Goal: Task Accomplishment & Management: Manage account settings

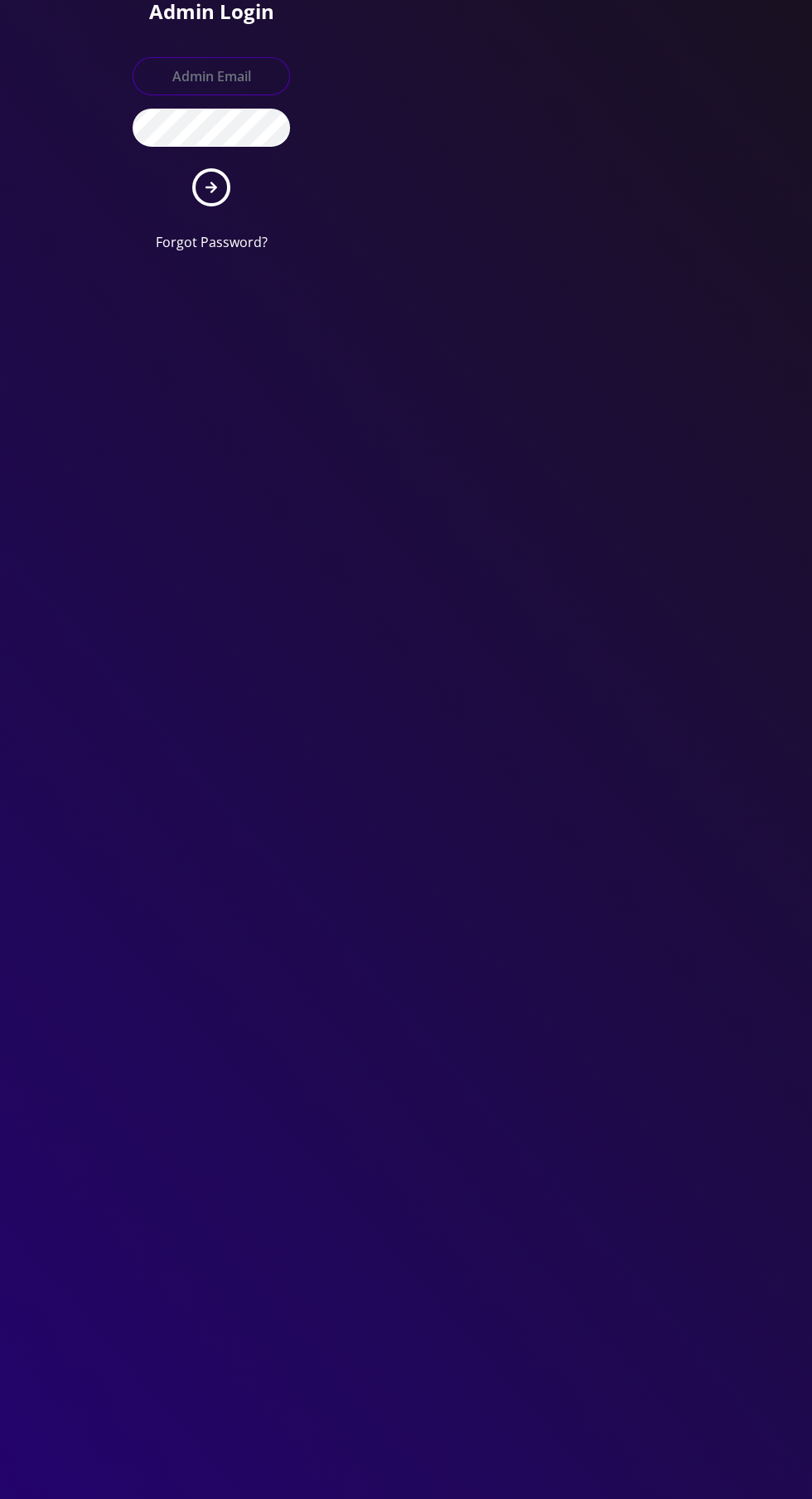
click at [186, 70] on input "text" at bounding box center [211, 76] width 157 height 38
type input "[EMAIL_ADDRESS][DOMAIN_NAME]"
click at [193, 169] on button "submit" at bounding box center [212, 188] width 38 height 38
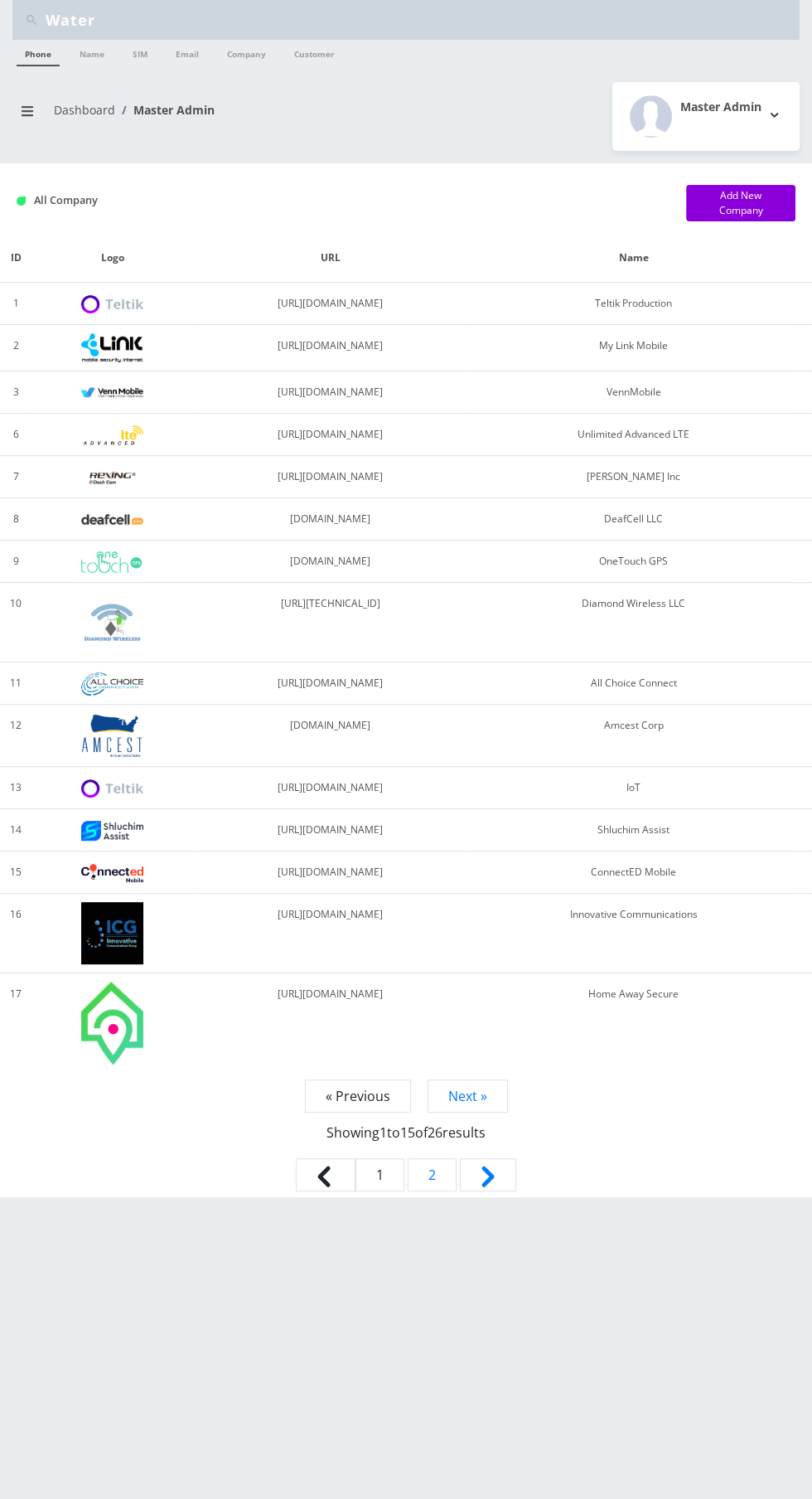
click at [157, 12] on input "Water" at bounding box center [421, 20] width 750 height 32
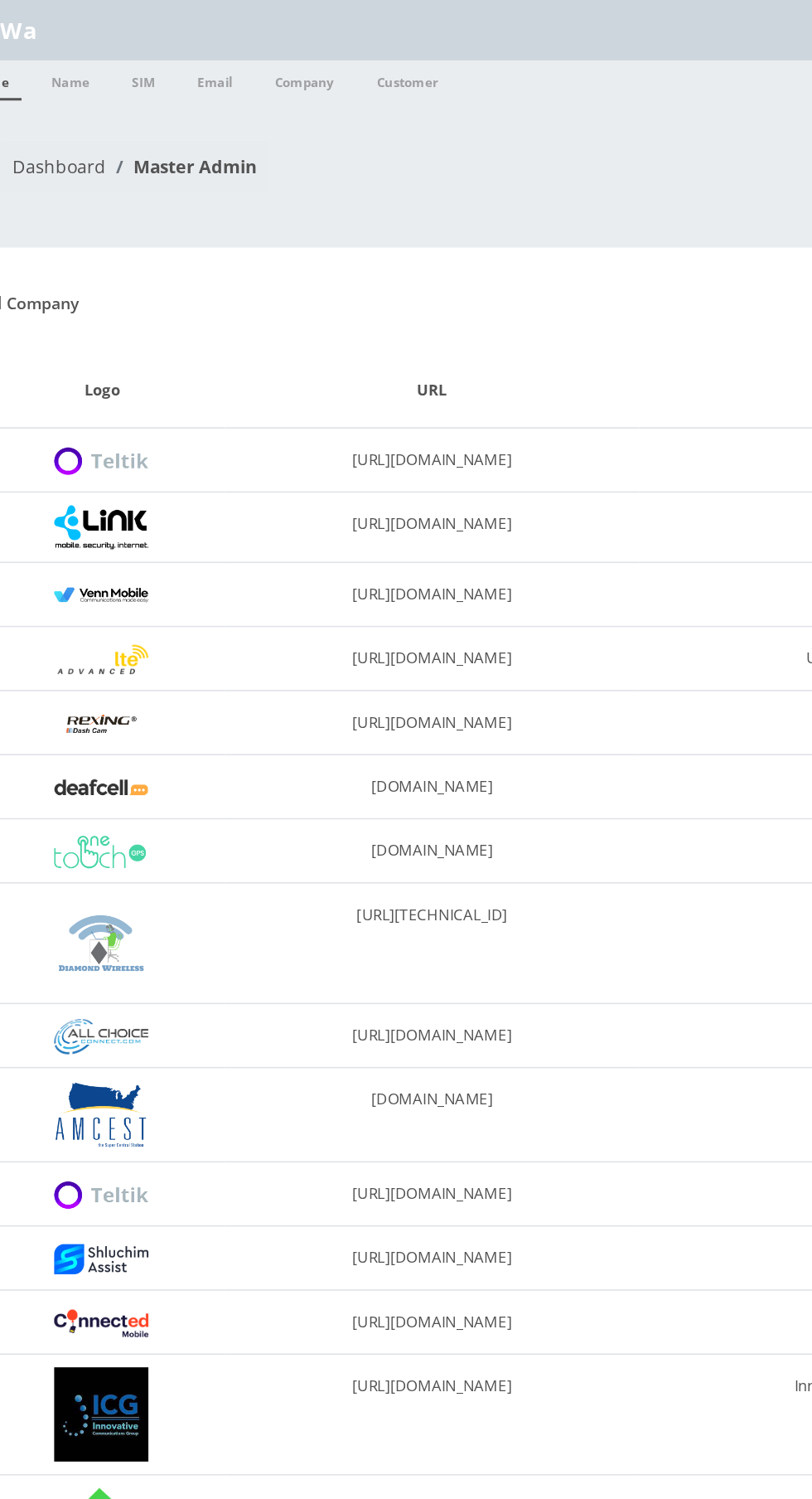
type input "W"
paste input "[EMAIL_ADDRESS][DOMAIN_NAME]"
type input "[EMAIL_ADDRESS][DOMAIN_NAME]"
click at [194, 59] on link "Email" at bounding box center [188, 52] width 40 height 27
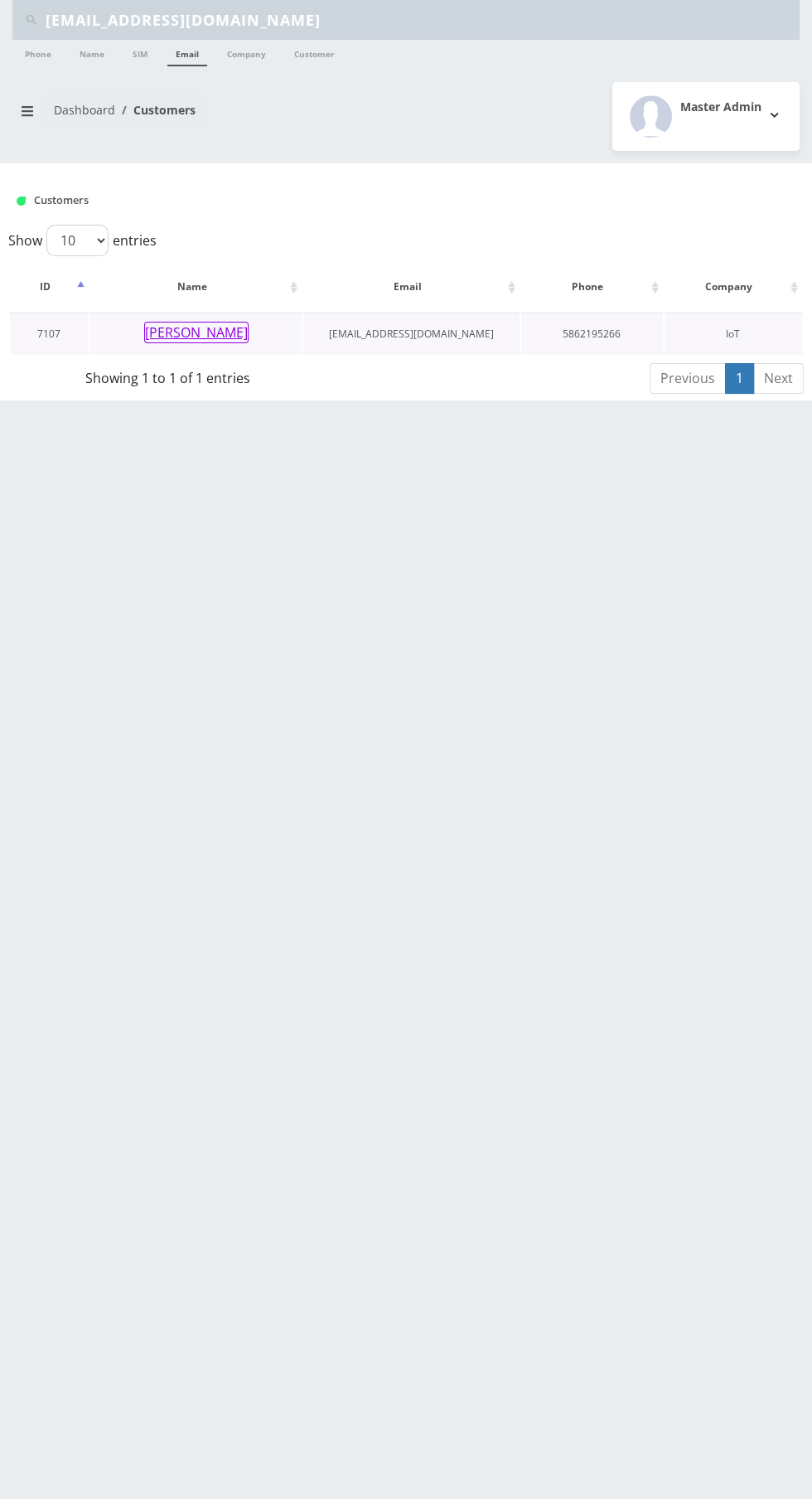
click at [231, 338] on button "John McCarron" at bounding box center [196, 332] width 104 height 22
